Goal: Find specific page/section: Find specific page/section

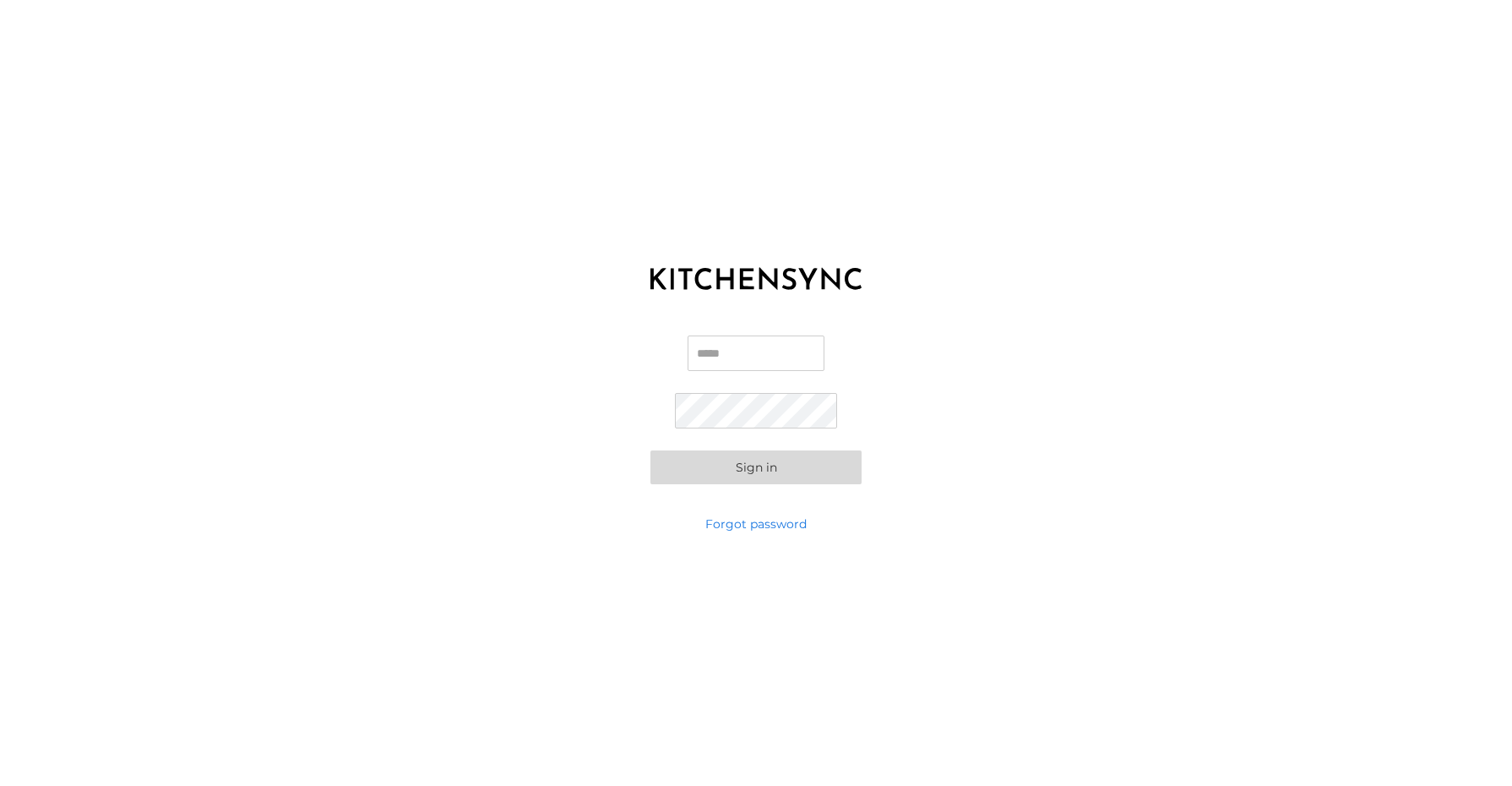
type input "**********"
click at [753, 463] on button "Sign in" at bounding box center [756, 467] width 211 height 34
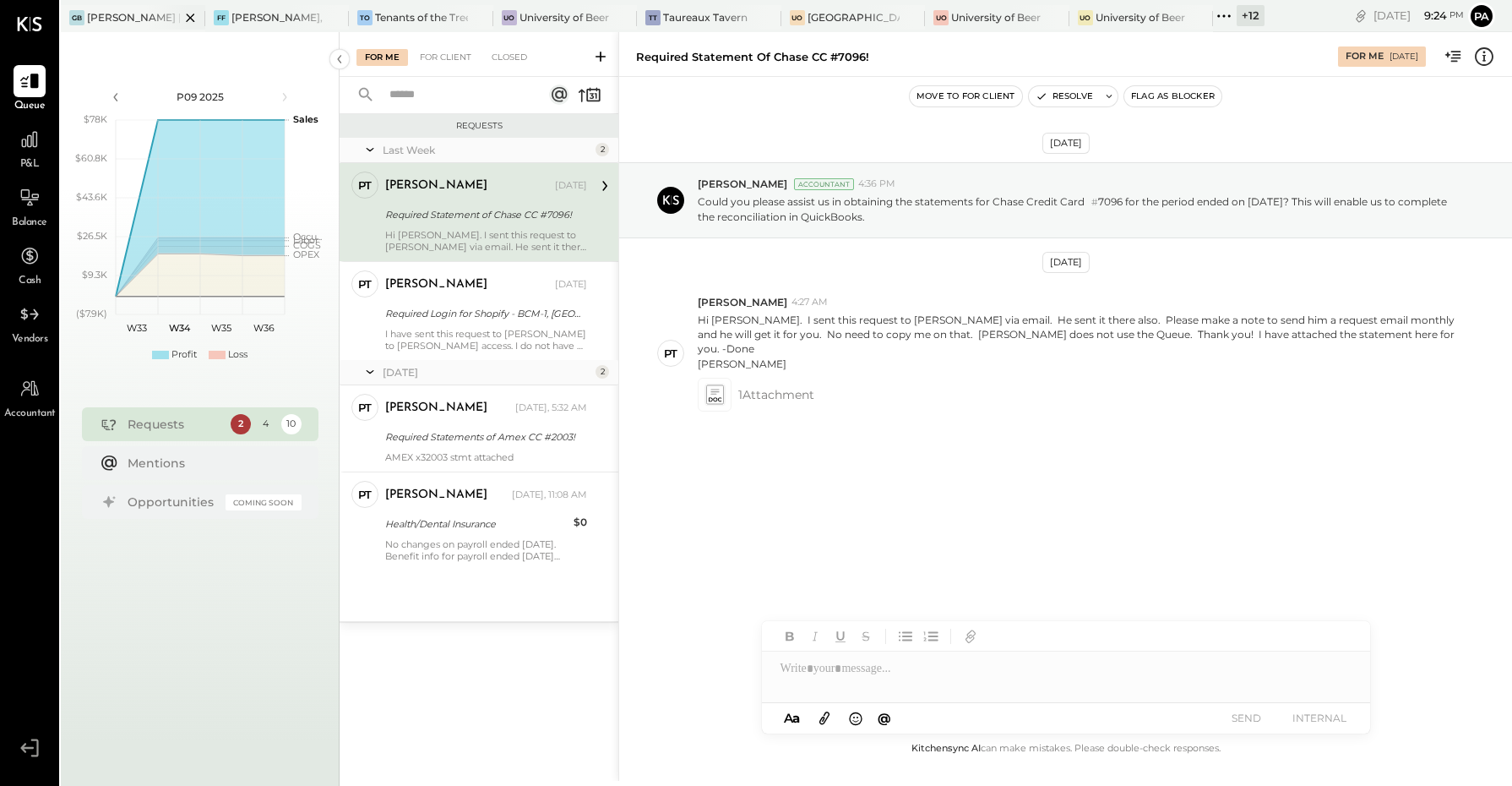
click at [191, 14] on icon at bounding box center [191, 17] width 21 height 20
click at [212, 18] on icon at bounding box center [210, 17] width 21 height 20
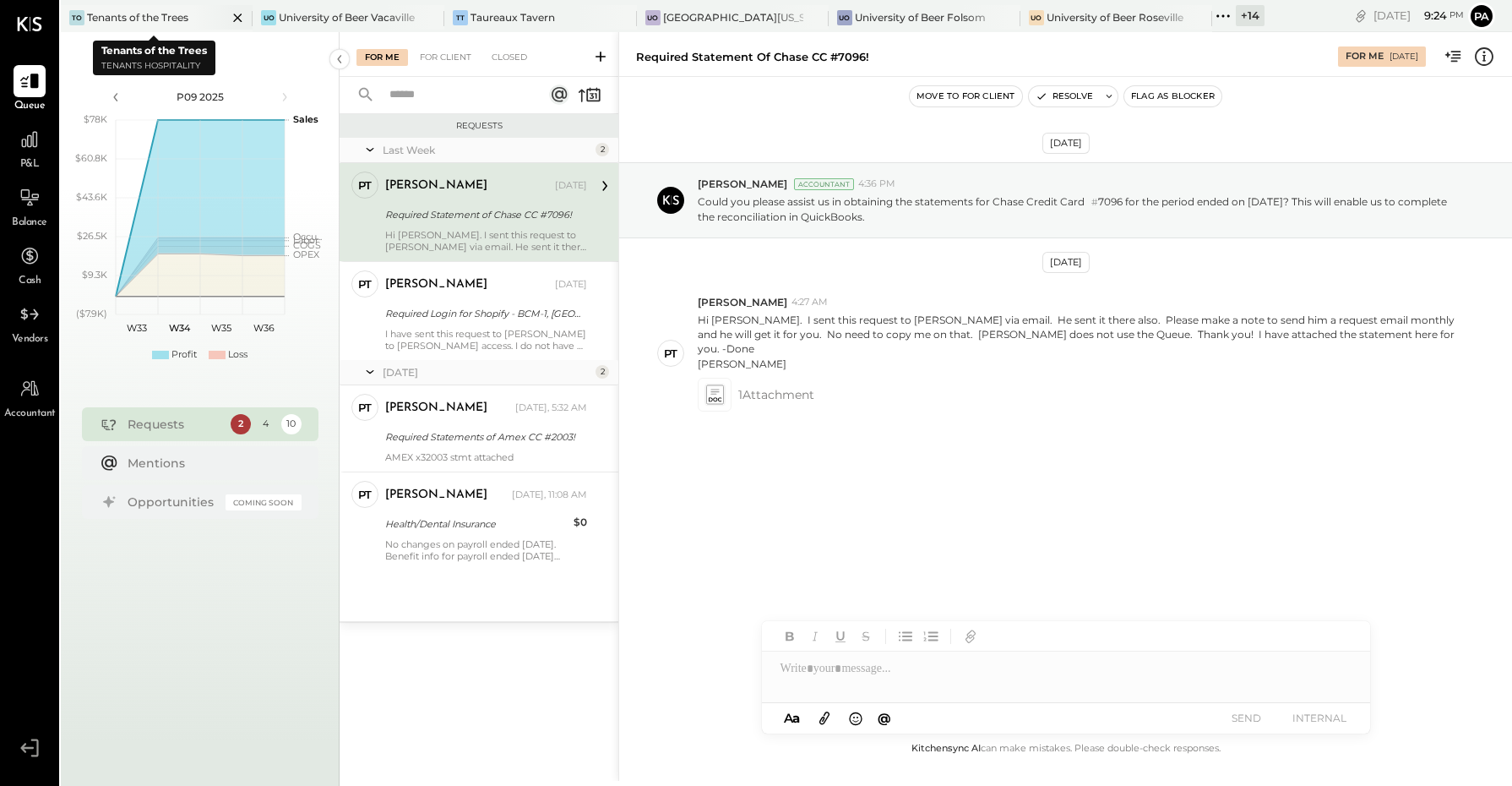
click at [230, 20] on icon at bounding box center [238, 17] width 21 height 20
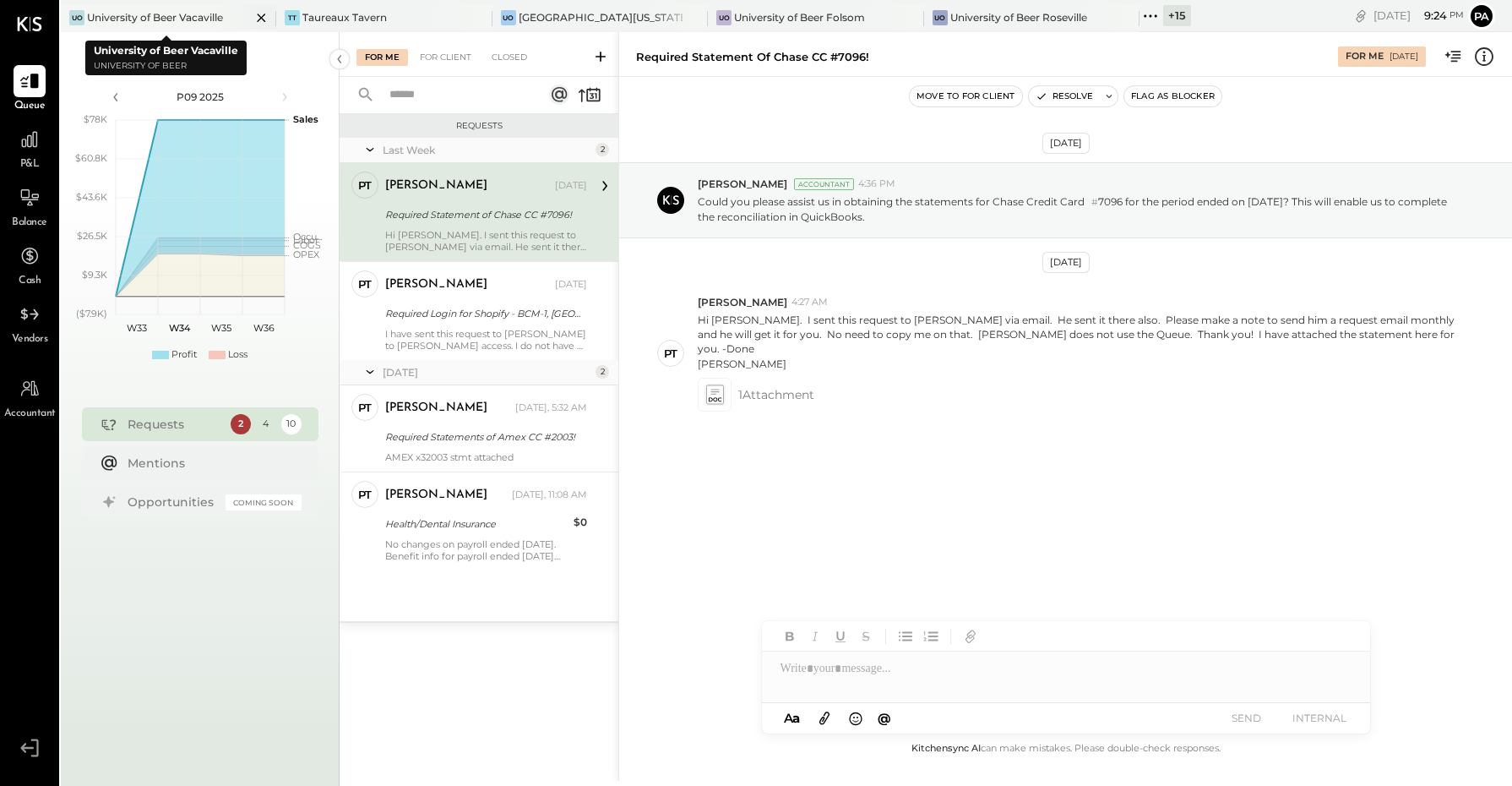
click at [252, 21] on icon at bounding box center [261, 17] width 21 height 20
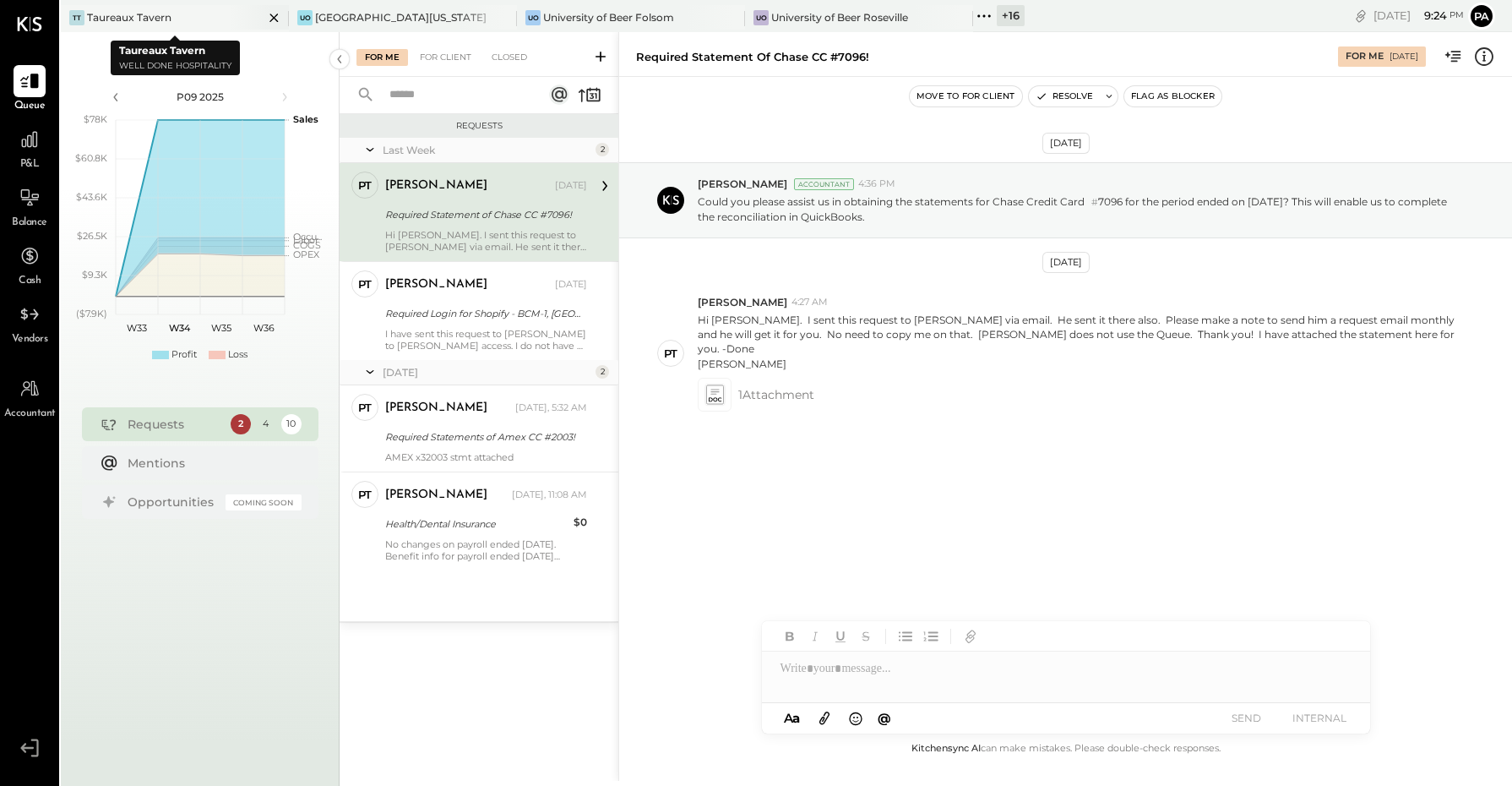
click at [275, 15] on icon at bounding box center [274, 17] width 8 height 8
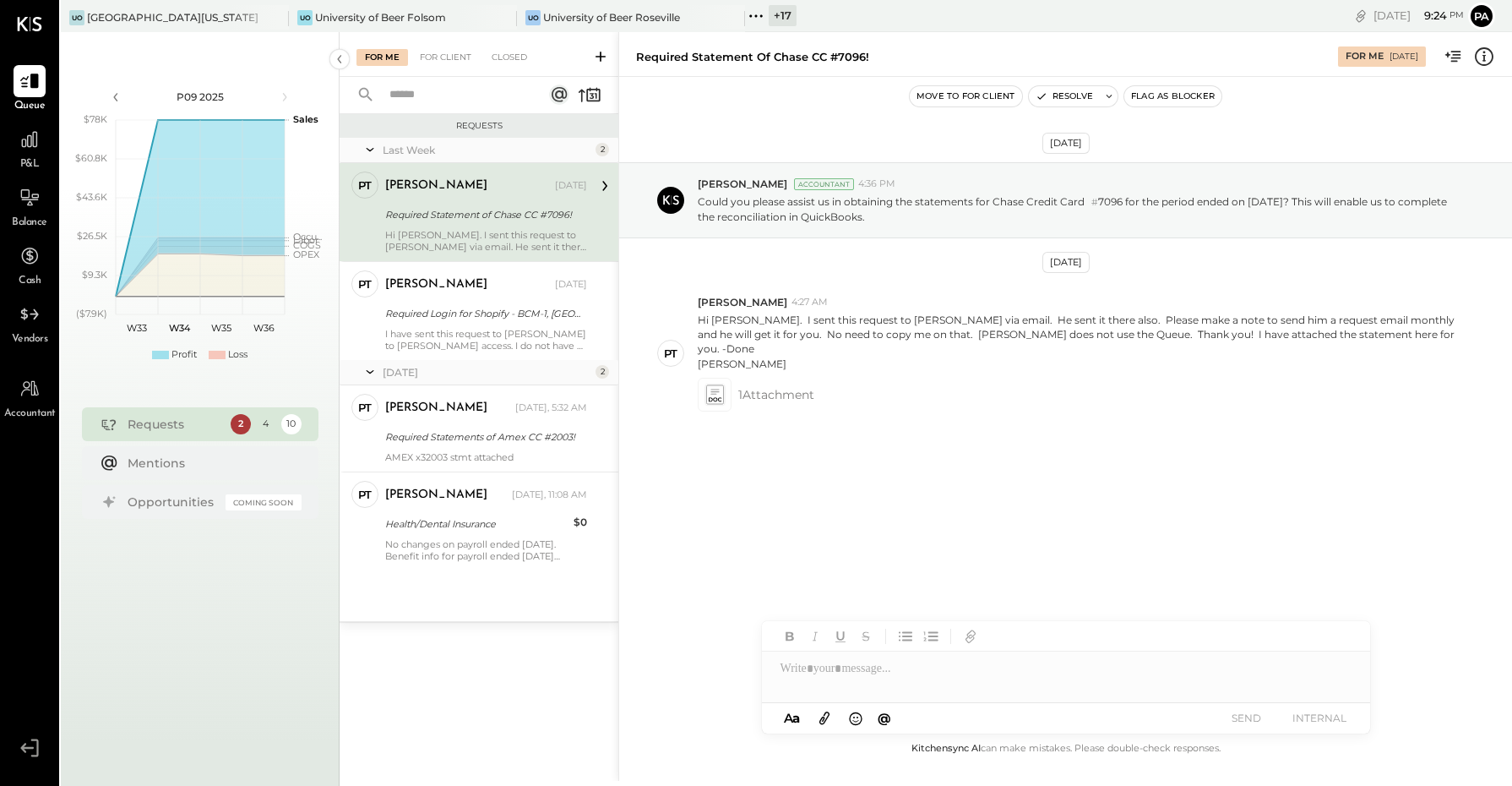
click at [275, 15] on icon at bounding box center [274, 17] width 8 height 8
drag, startPoint x: 275, startPoint y: 15, endPoint x: 243, endPoint y: 19, distance: 32.2
click at [243, 19] on div at bounding box center [259, 17] width 59 height 25
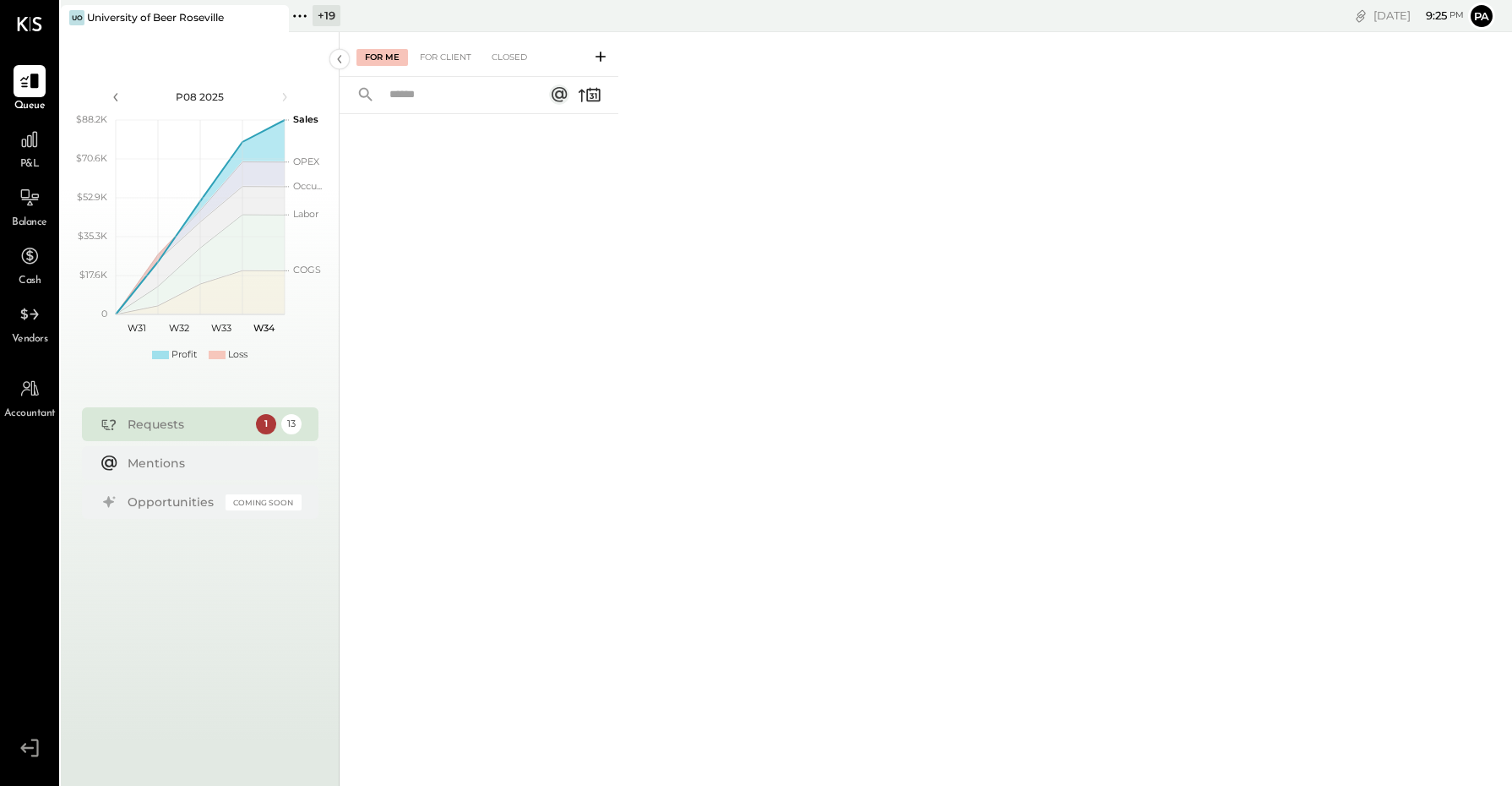
click at [296, 12] on icon at bounding box center [299, 15] width 22 height 22
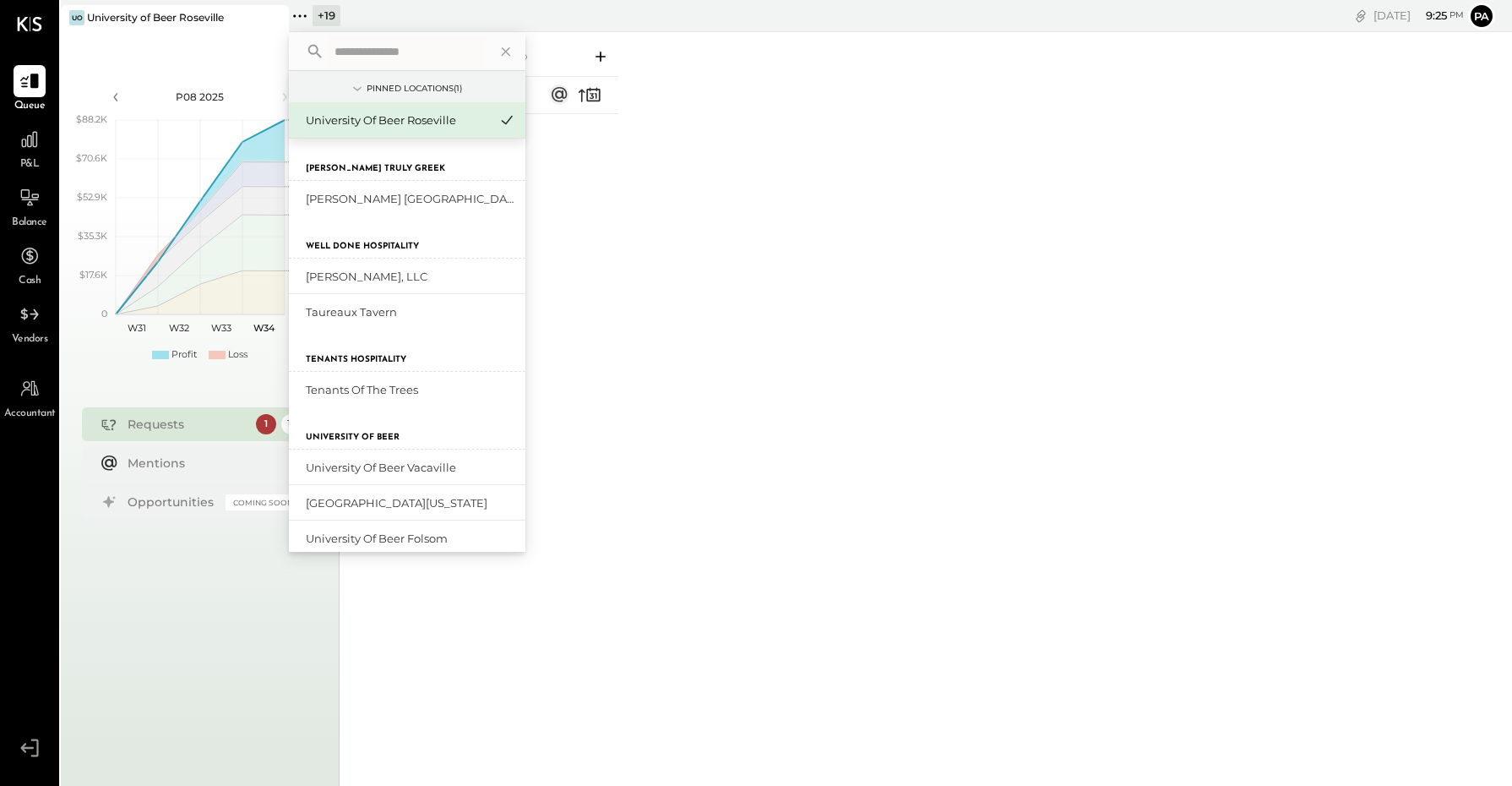
click at [370, 56] on input "text" at bounding box center [407, 52] width 158 height 30
type input "*"
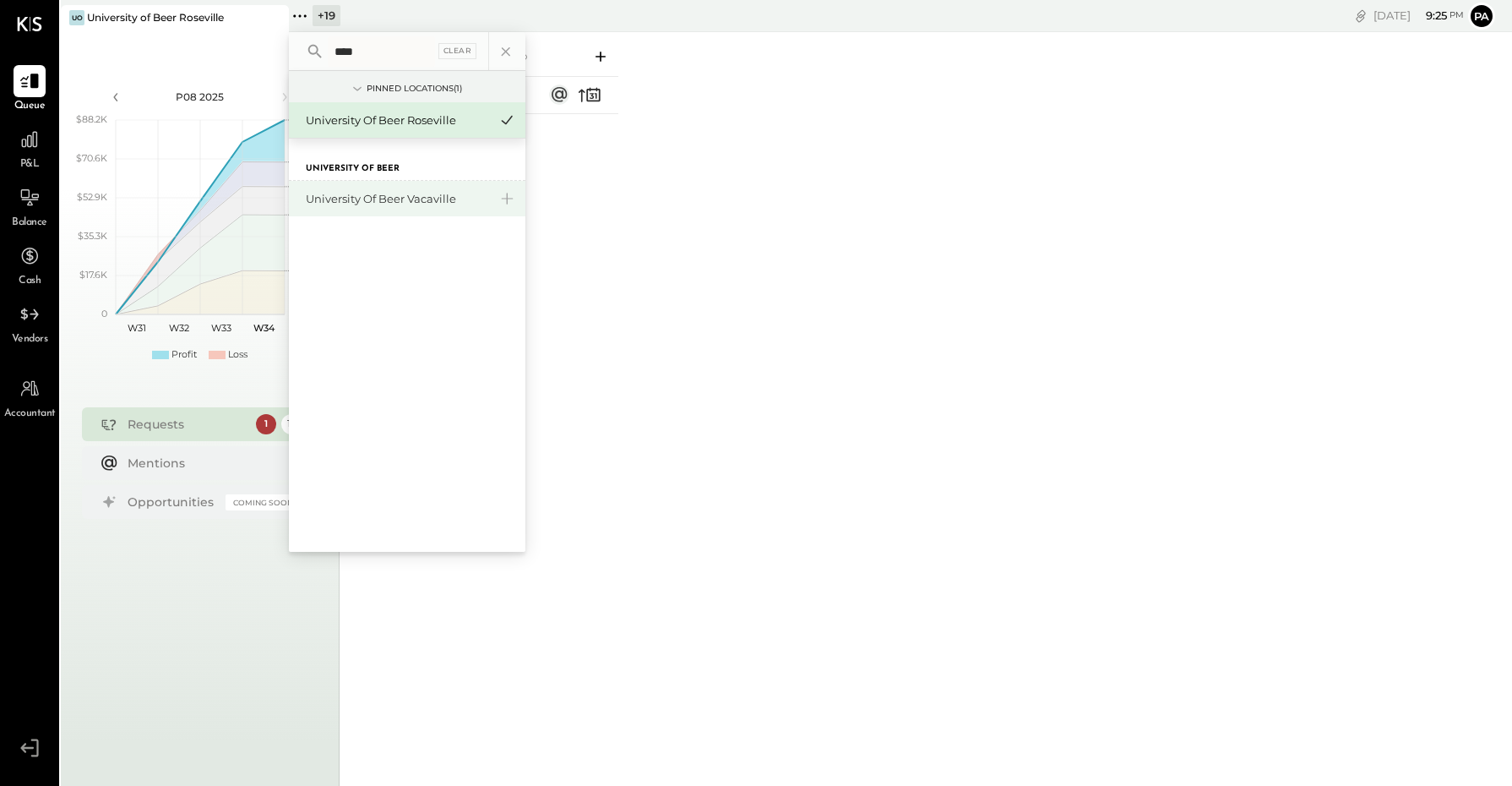
type input "****"
click at [399, 191] on div "University of Beer Vacaville" at bounding box center [407, 199] width 237 height 36
click at [414, 197] on div "University of Beer Vacaville" at bounding box center [396, 198] width 182 height 16
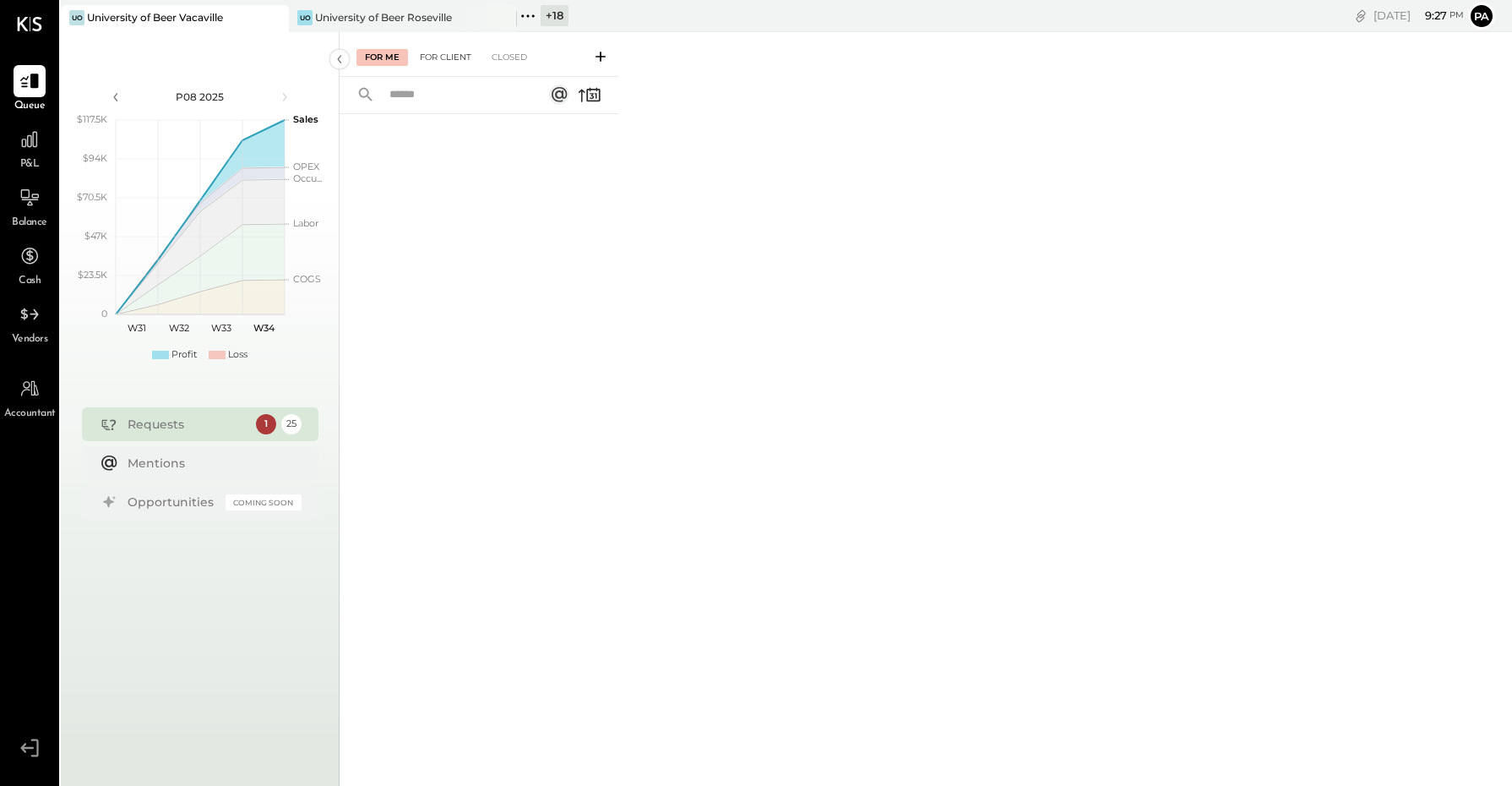
click at [449, 57] on div "For Client" at bounding box center [445, 58] width 69 height 17
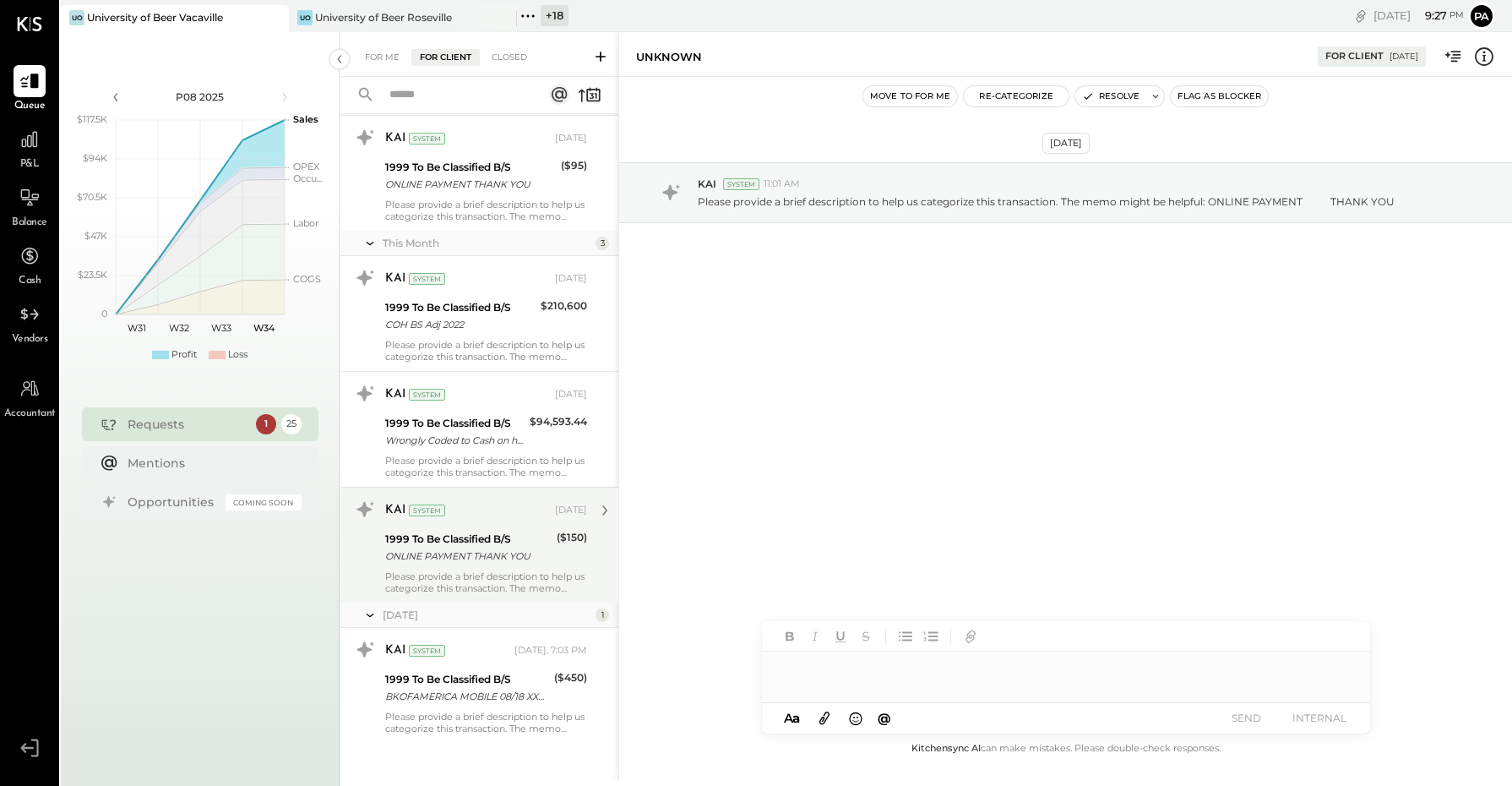
scroll to position [2335, 0]
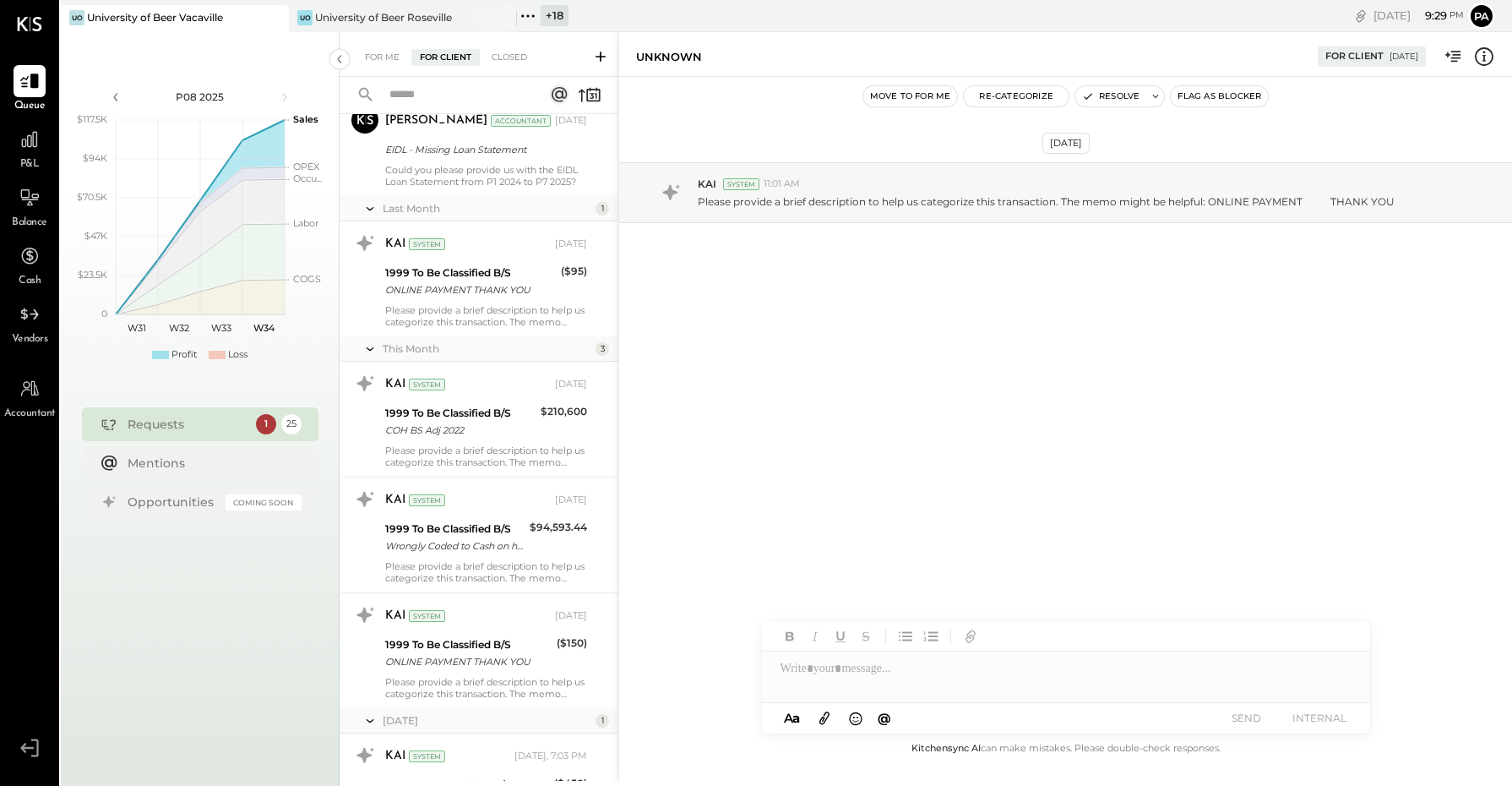
click at [21, 749] on icon at bounding box center [29, 747] width 30 height 25
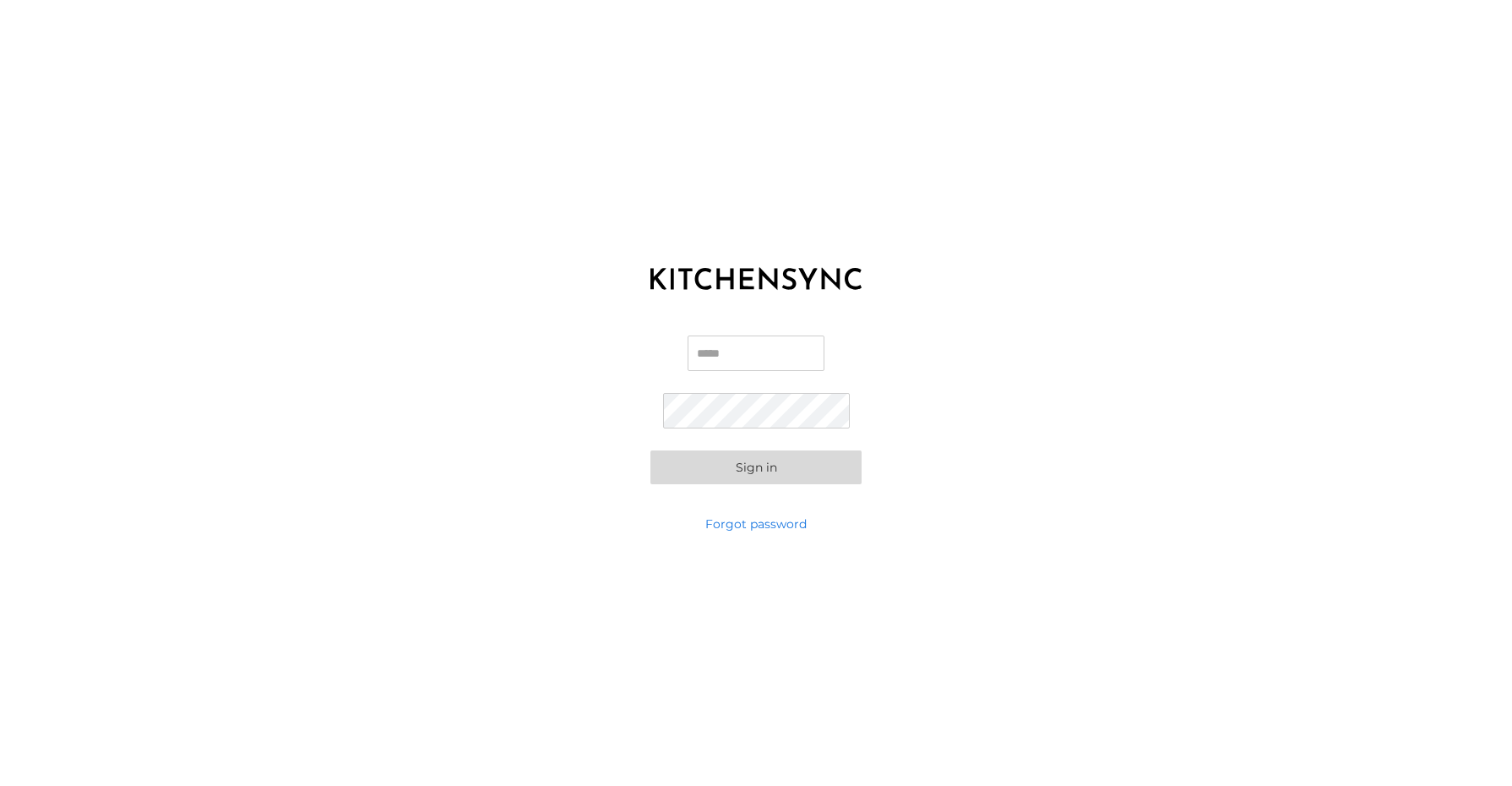
type input "**********"
